Goal: Transaction & Acquisition: Purchase product/service

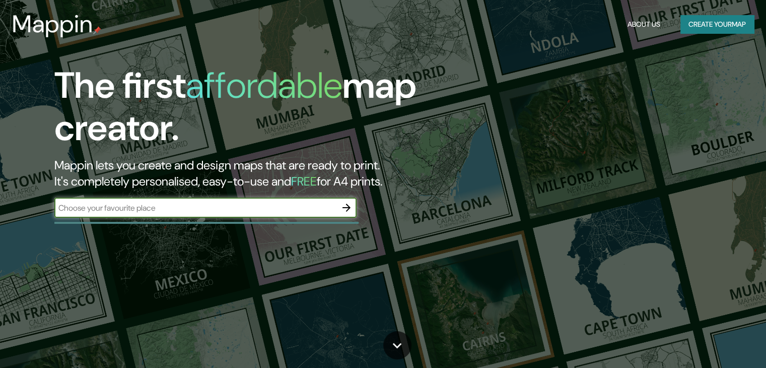
click at [218, 208] on input "text" at bounding box center [195, 208] width 282 height 12
type input "[PERSON_NAME] 844, [GEOGRAPHIC_DATA]"
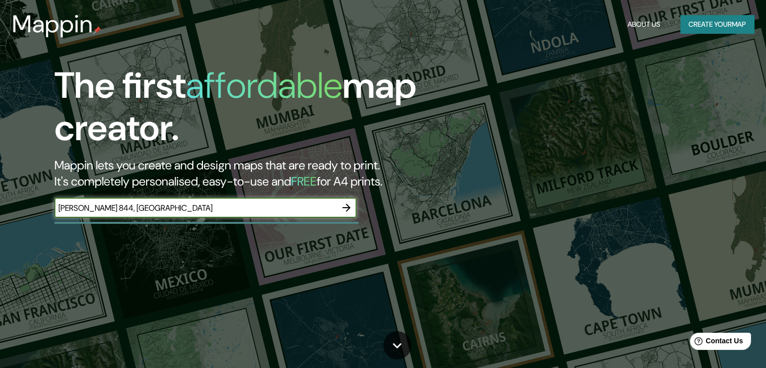
click at [352, 208] on icon "button" at bounding box center [346, 207] width 12 height 12
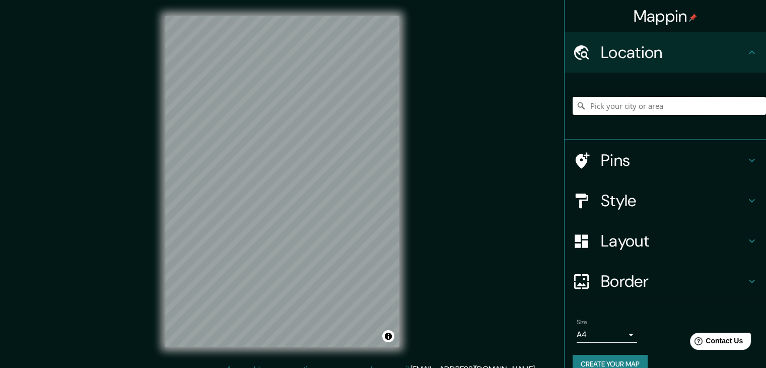
click at [621, 108] on input "Pick your city or area" at bounding box center [668, 106] width 193 height 18
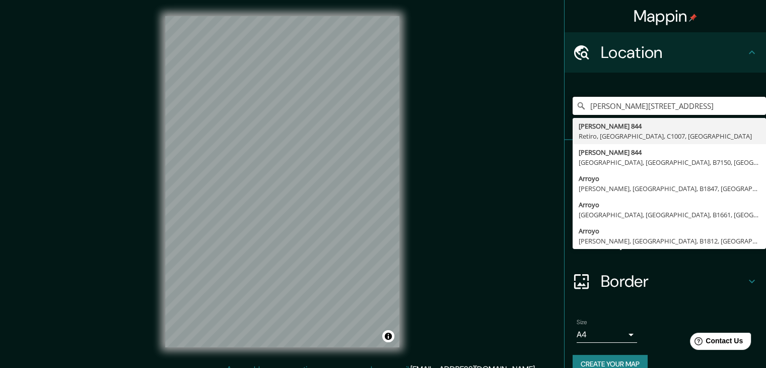
type input "[PERSON_NAME][STREET_ADDRESS]"
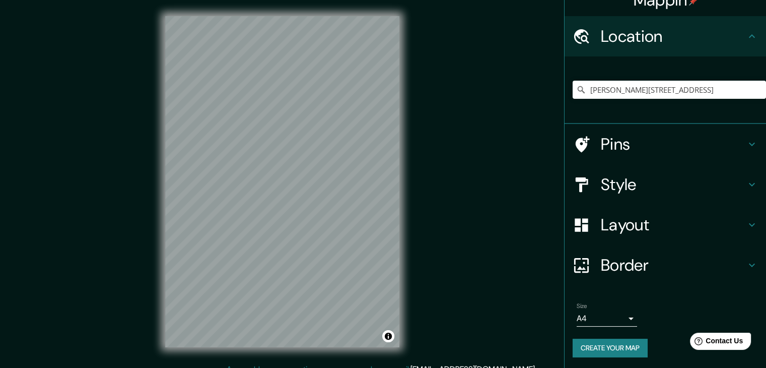
scroll to position [17, 0]
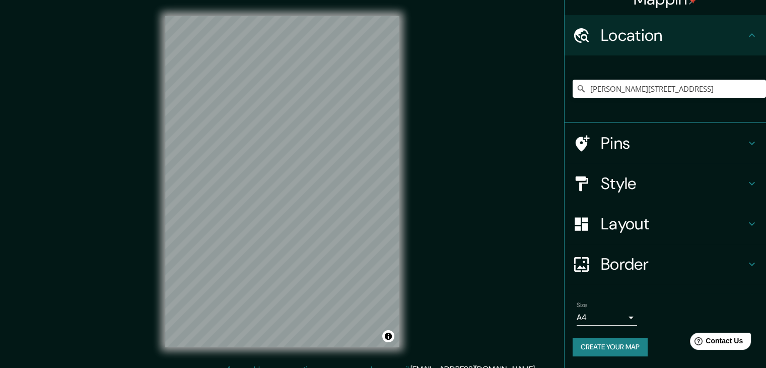
click at [617, 262] on h4 "Border" at bounding box center [673, 264] width 145 height 20
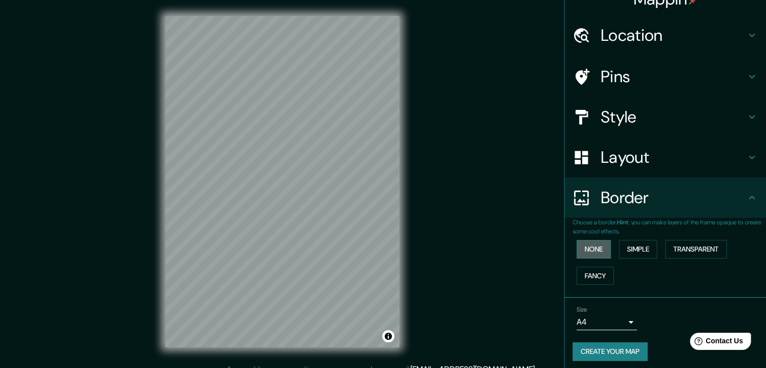
click at [593, 250] on button "None" at bounding box center [594, 249] width 34 height 19
click at [626, 248] on button "Simple" at bounding box center [638, 249] width 38 height 19
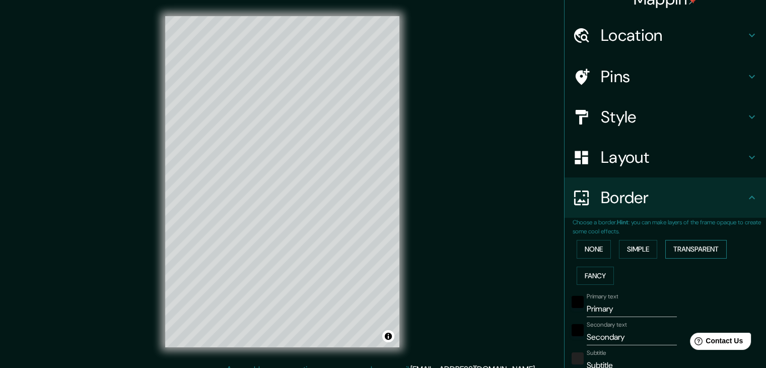
click at [679, 248] on button "Transparent" at bounding box center [695, 249] width 61 height 19
click at [597, 251] on button "None" at bounding box center [594, 249] width 34 height 19
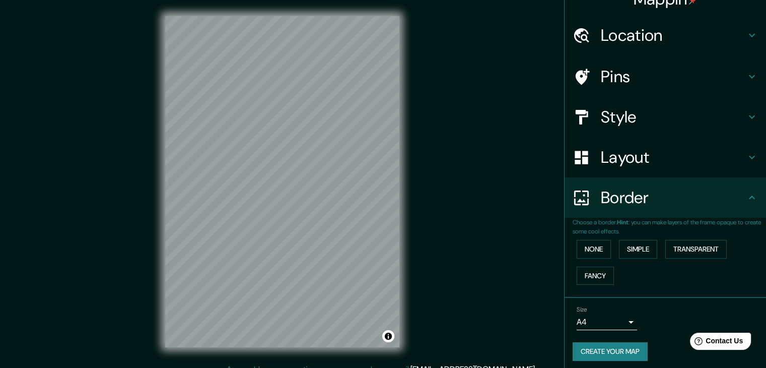
click at [629, 162] on h4 "Layout" at bounding box center [673, 157] width 145 height 20
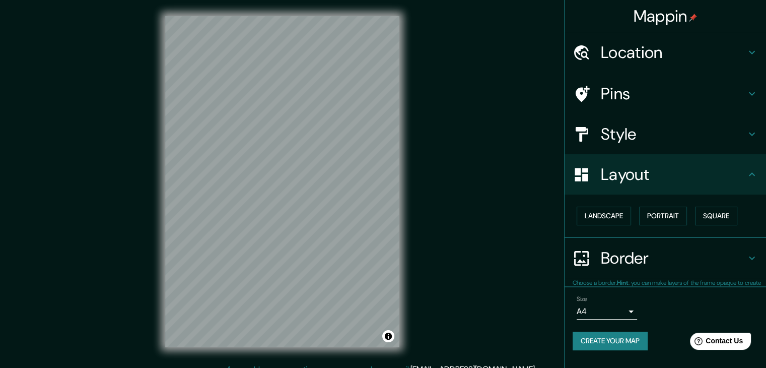
scroll to position [0, 0]
click at [611, 212] on button "Landscape" at bounding box center [604, 215] width 54 height 19
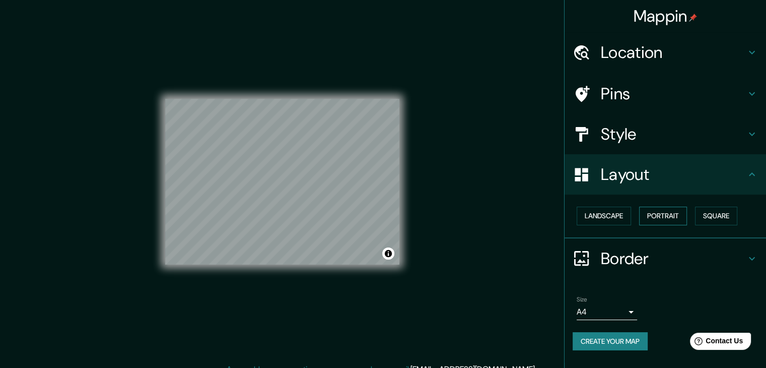
drag, startPoint x: 653, startPoint y: 214, endPoint x: 669, endPoint y: 214, distance: 16.1
click at [655, 214] on button "Portrait" at bounding box center [663, 215] width 48 height 19
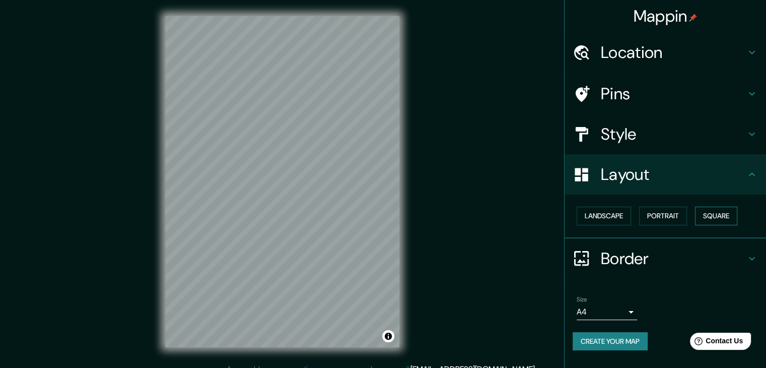
click at [703, 215] on button "Square" at bounding box center [716, 215] width 42 height 19
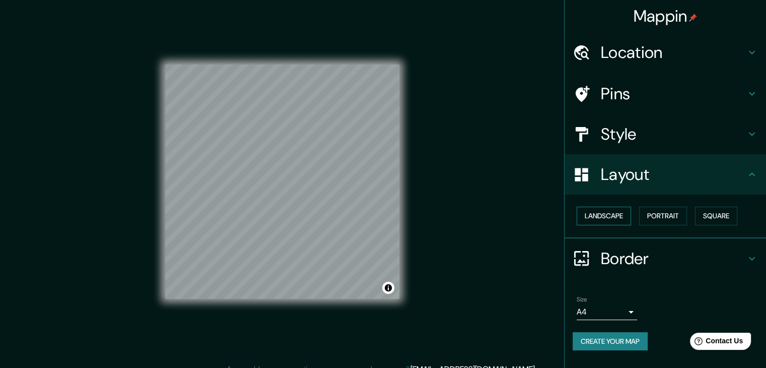
click at [617, 218] on button "Landscape" at bounding box center [604, 215] width 54 height 19
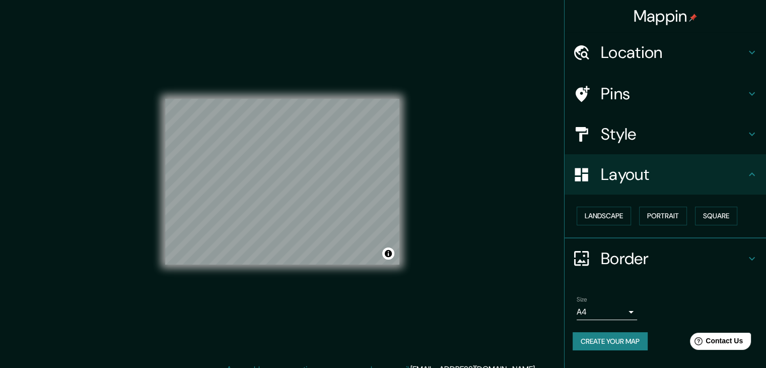
click at [640, 127] on h4 "Style" at bounding box center [673, 134] width 145 height 20
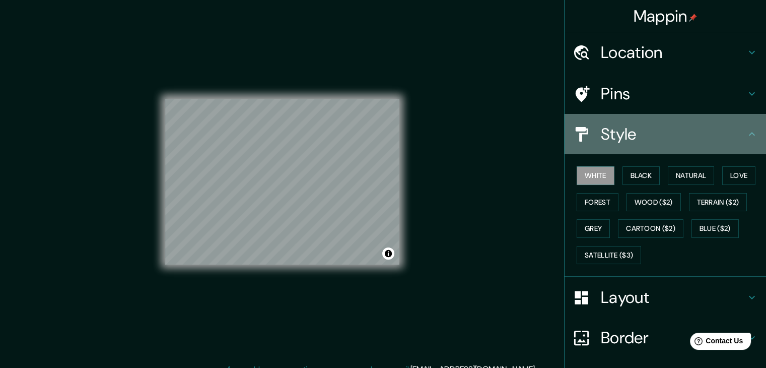
click at [643, 132] on h4 "Style" at bounding box center [673, 134] width 145 height 20
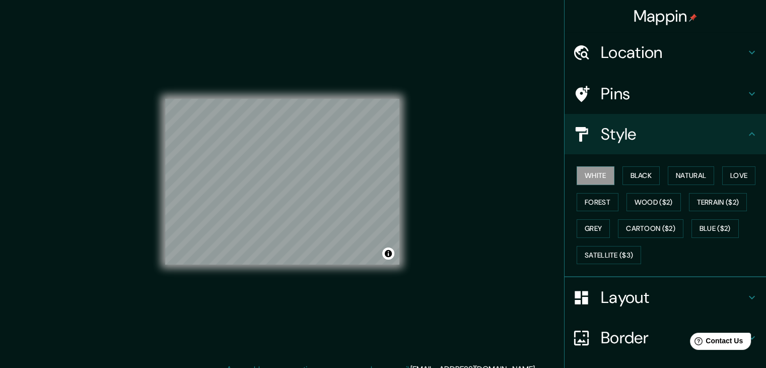
click at [627, 291] on h4 "Layout" at bounding box center [673, 297] width 145 height 20
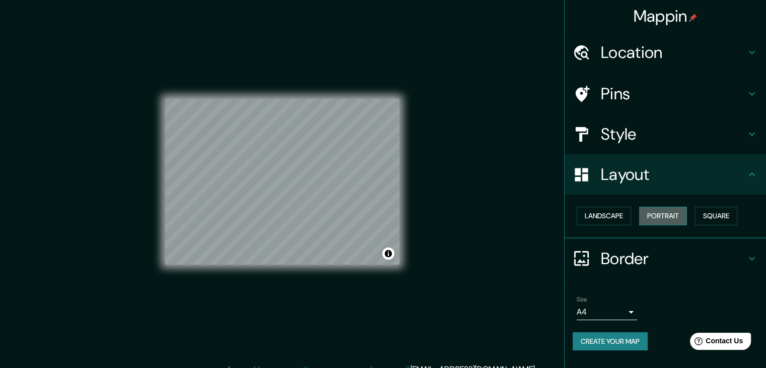
click at [654, 211] on button "Portrait" at bounding box center [663, 215] width 48 height 19
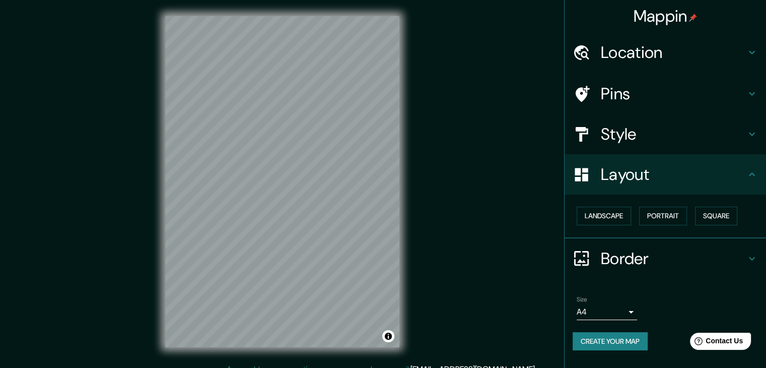
click at [634, 134] on h4 "Style" at bounding box center [673, 134] width 145 height 20
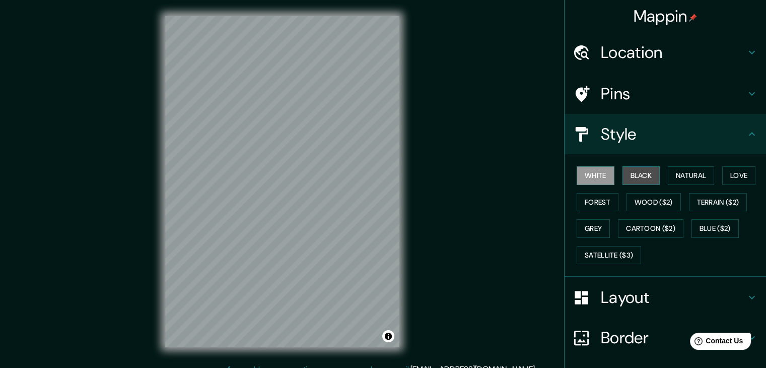
click at [623, 169] on button "Black" at bounding box center [641, 175] width 38 height 19
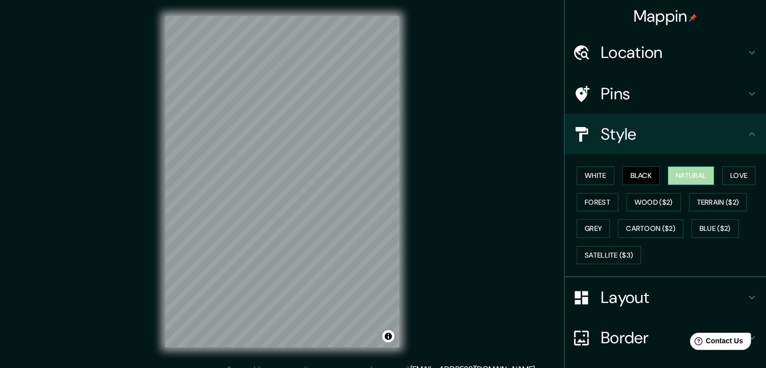
click at [668, 180] on button "Natural" at bounding box center [691, 175] width 46 height 19
click at [722, 175] on button "Love" at bounding box center [738, 175] width 33 height 19
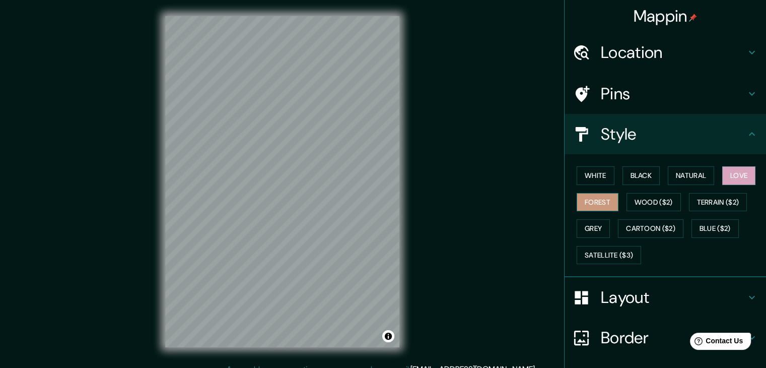
click at [601, 206] on button "Forest" at bounding box center [598, 202] width 42 height 19
click at [642, 194] on button "Wood ($2)" at bounding box center [653, 202] width 54 height 19
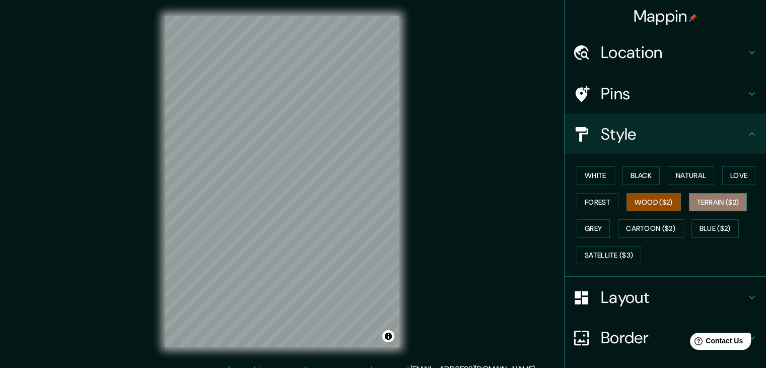
click at [697, 194] on button "Terrain ($2)" at bounding box center [718, 202] width 58 height 19
click at [596, 231] on button "Grey" at bounding box center [593, 228] width 33 height 19
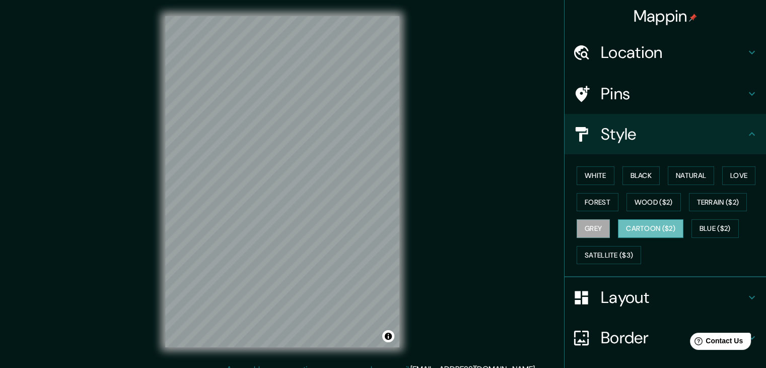
click at [635, 226] on button "Cartoon ($2)" at bounding box center [650, 228] width 65 height 19
click at [713, 226] on button "Blue ($2)" at bounding box center [714, 228] width 47 height 19
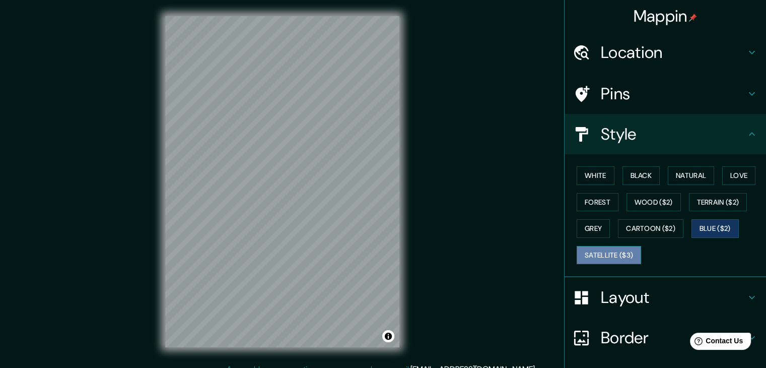
click at [591, 253] on button "Satellite ($3)" at bounding box center [609, 255] width 64 height 19
